Goal: Information Seeking & Learning: Learn about a topic

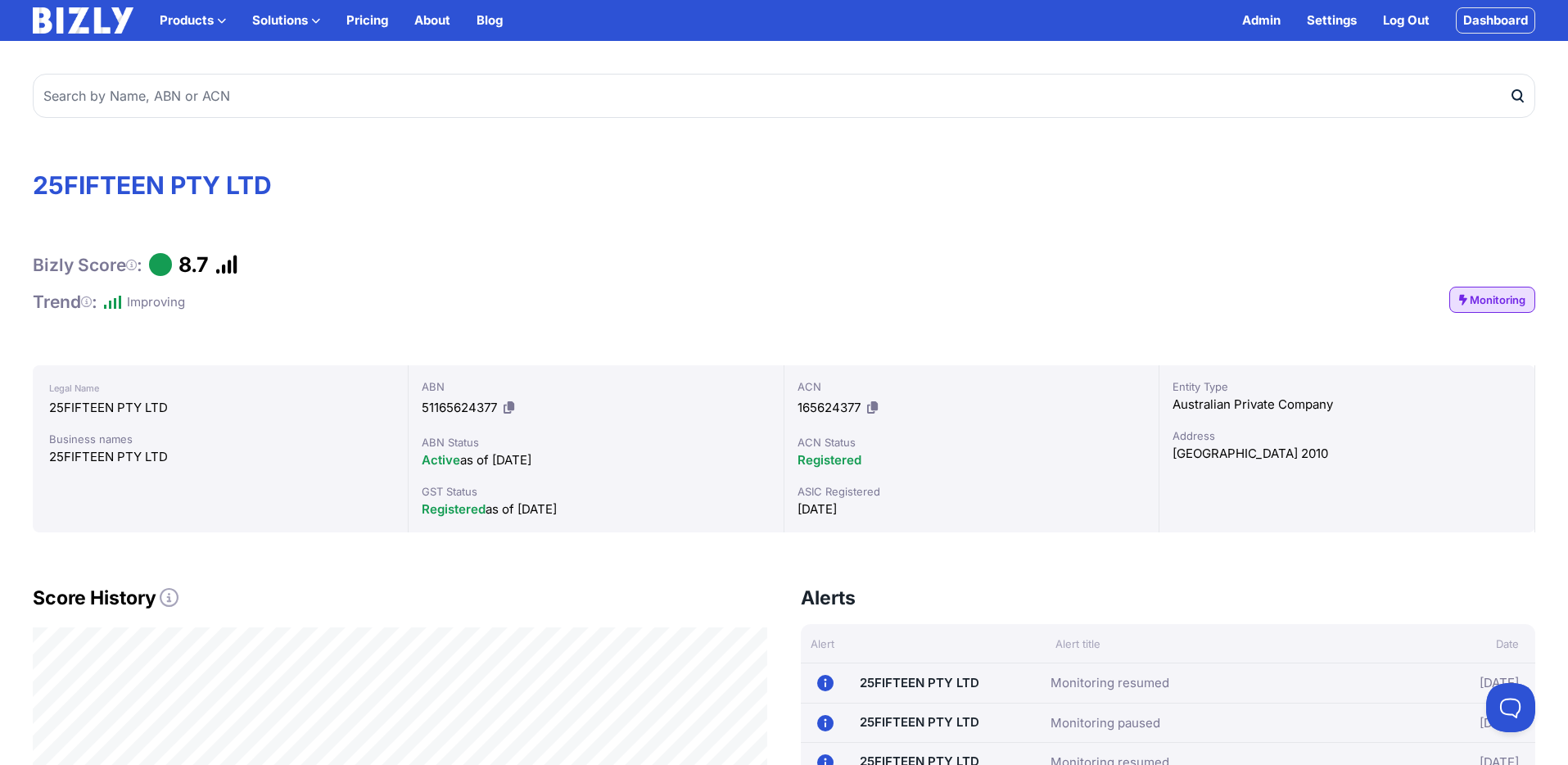
scroll to position [1, 0]
click at [1407, 18] on link "Log Out" at bounding box center [1406, 20] width 47 height 19
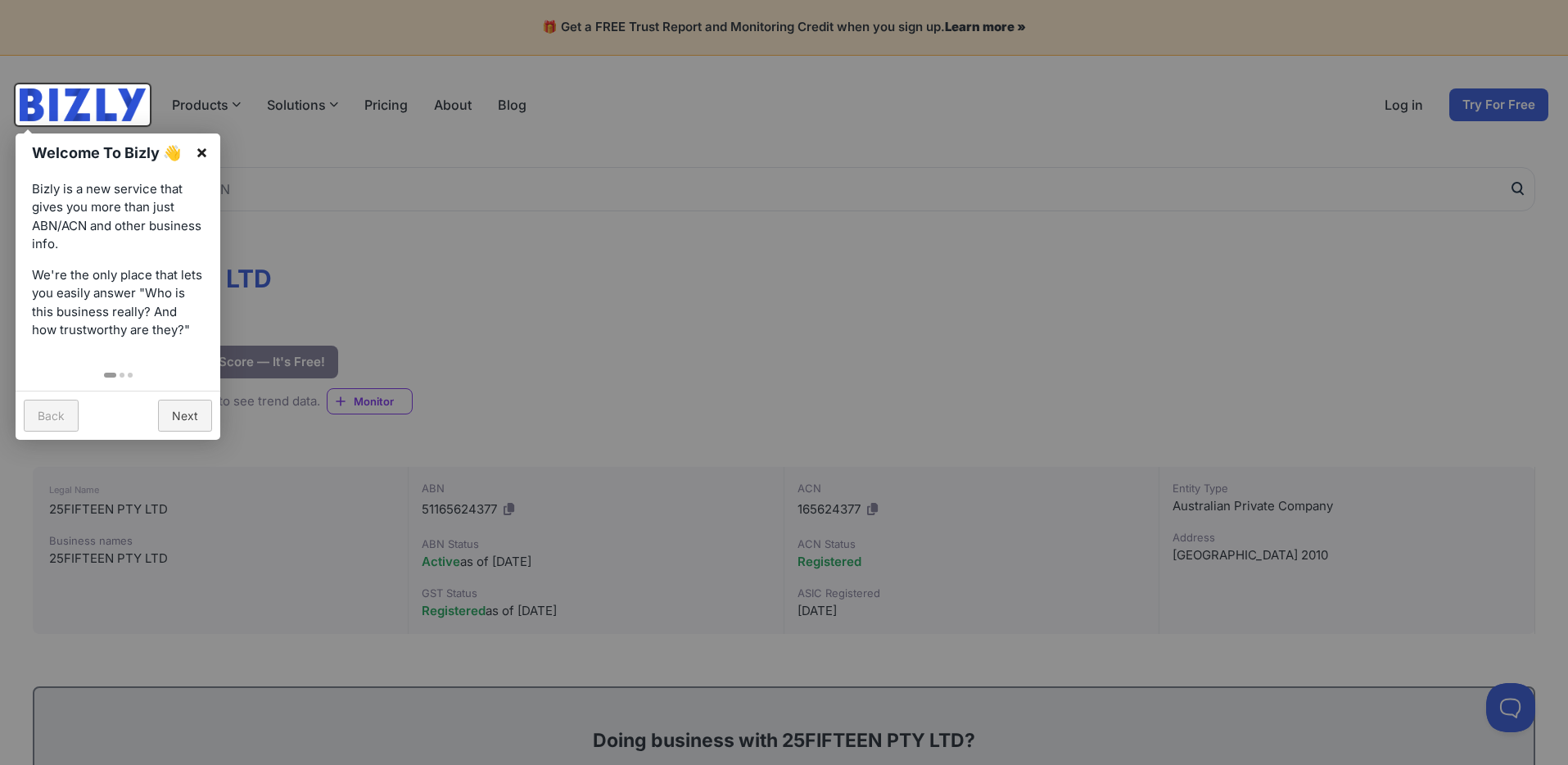
click at [202, 153] on link "×" at bounding box center [202, 152] width 37 height 37
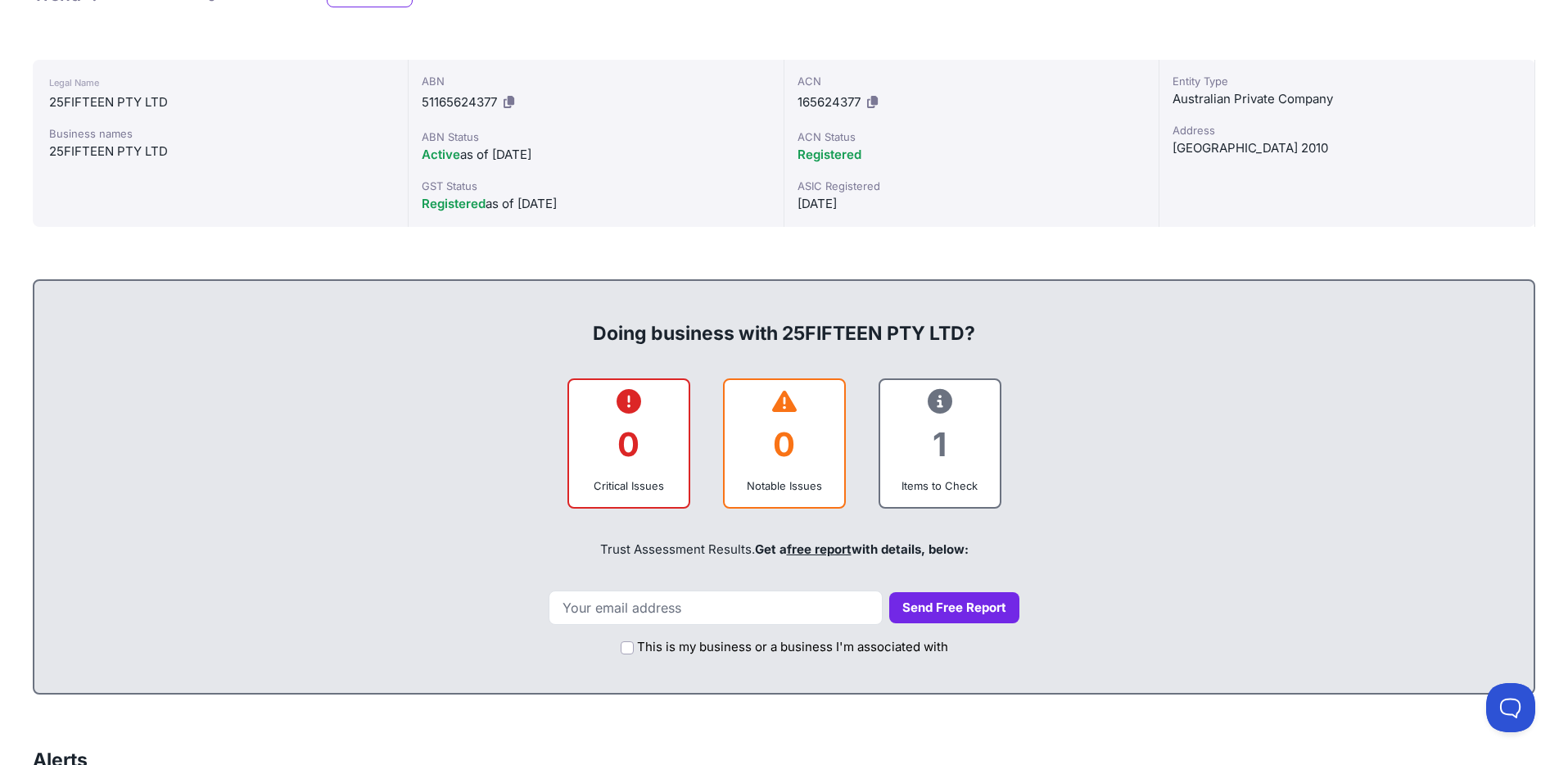
scroll to position [415, 0]
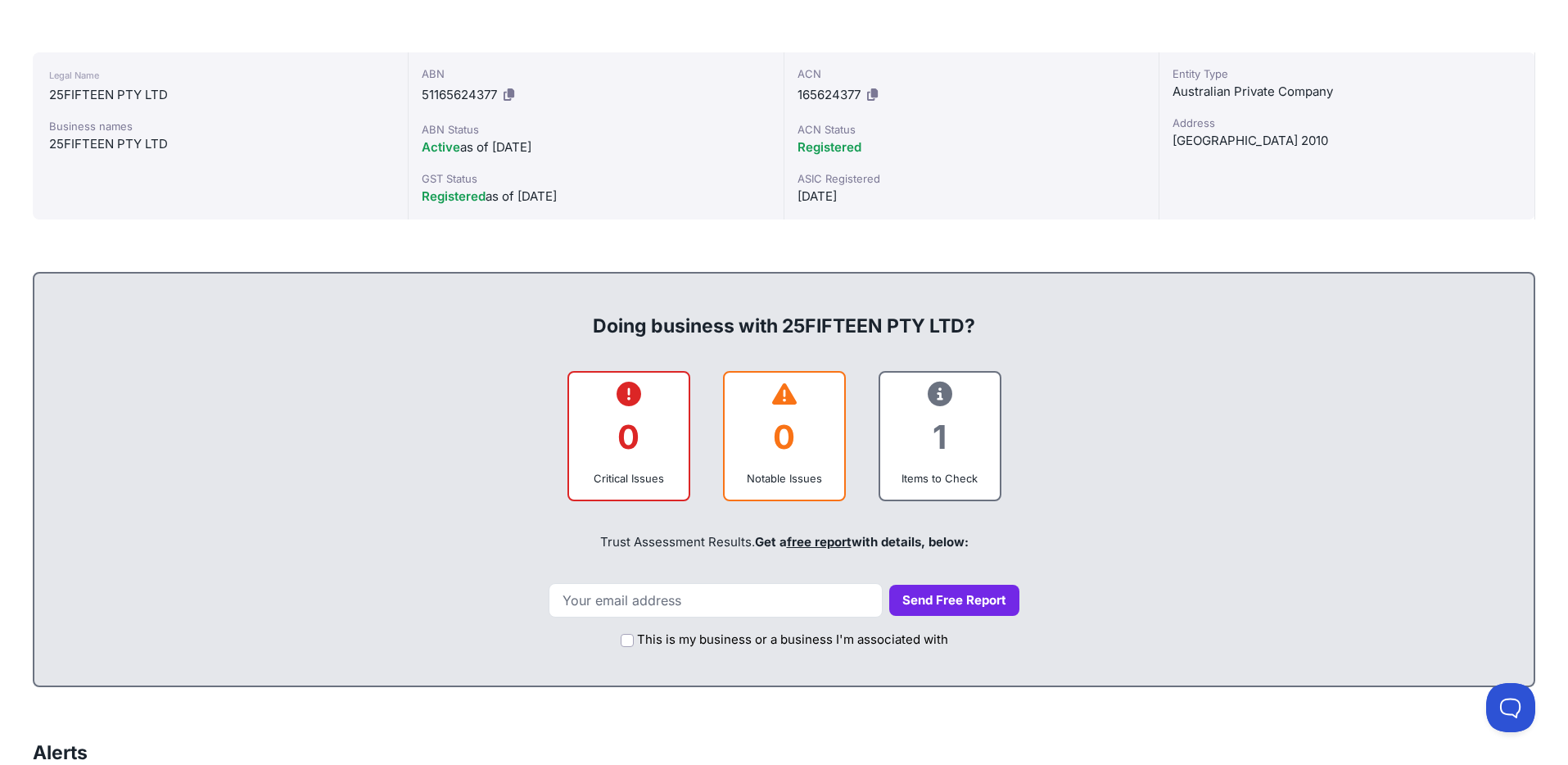
drag, startPoint x: 600, startPoint y: 539, endPoint x: 852, endPoint y: 554, distance: 252.4
click at [752, 540] on div "Trust Assessment Results. Get a free report with details, below:" at bounding box center [784, 542] width 1467 height 56
copy div "Trust Assessment Results."
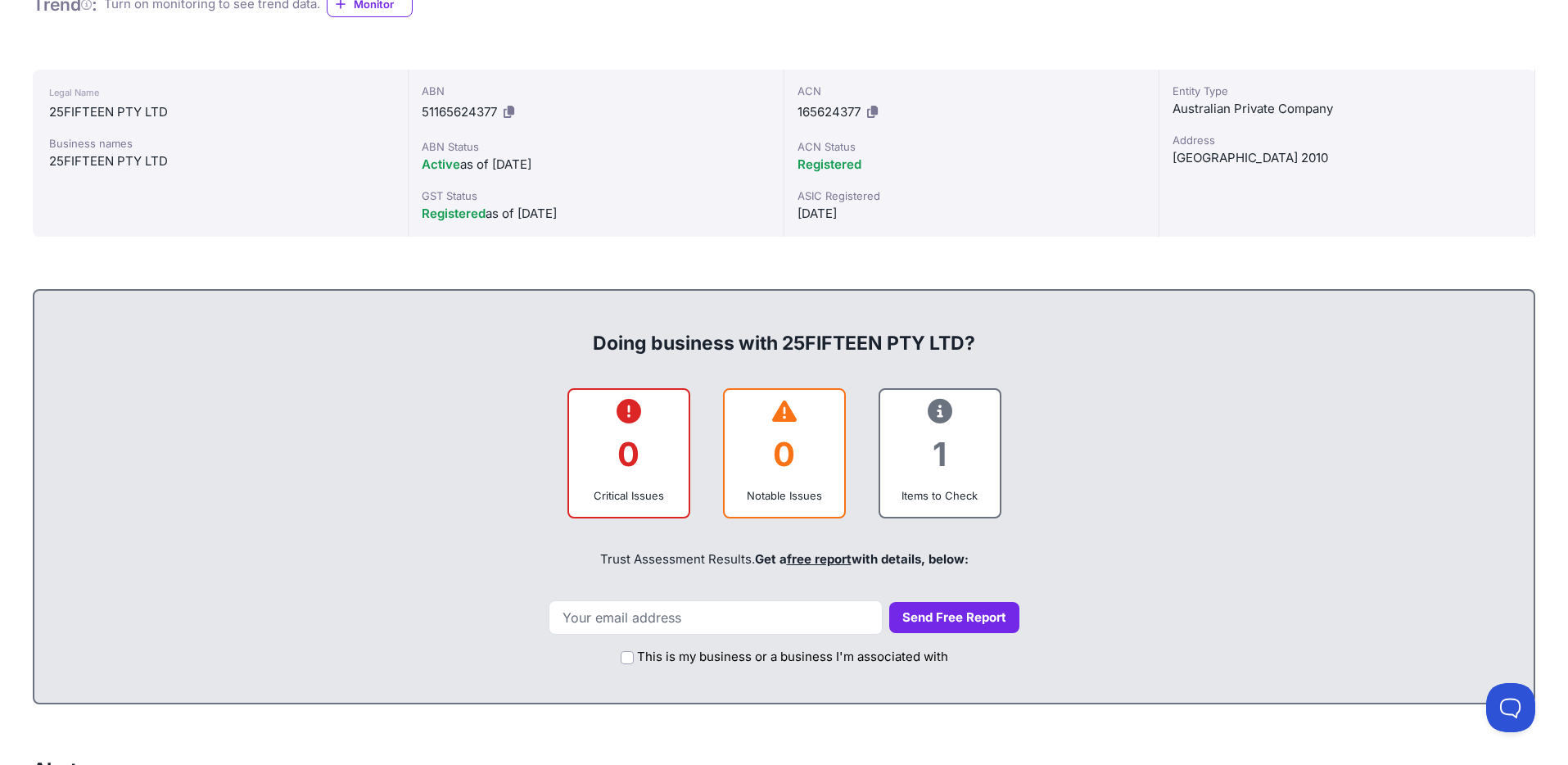
scroll to position [394, 0]
